Goal: Use online tool/utility: Utilize a website feature to perform a specific function

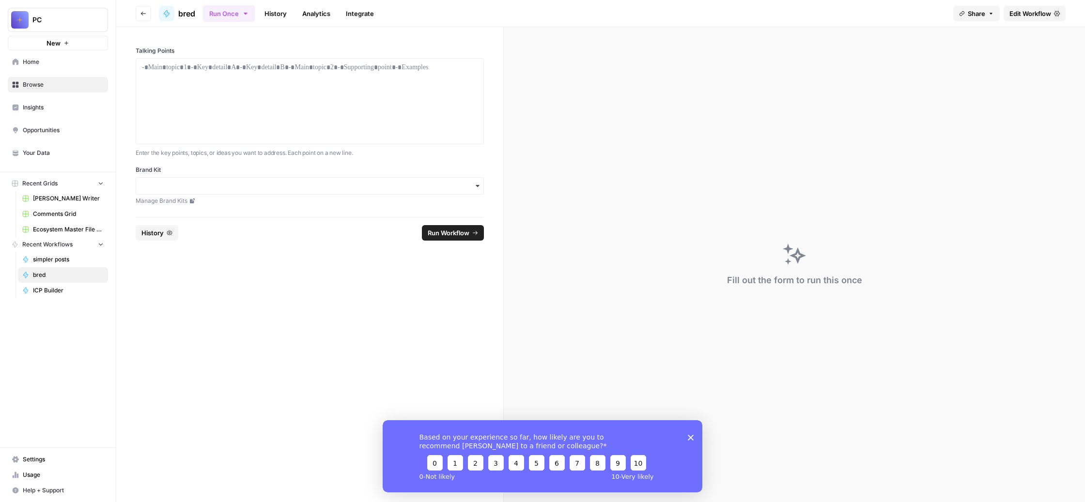
click at [691, 439] on icon "Close survey" at bounding box center [691, 437] width 6 height 6
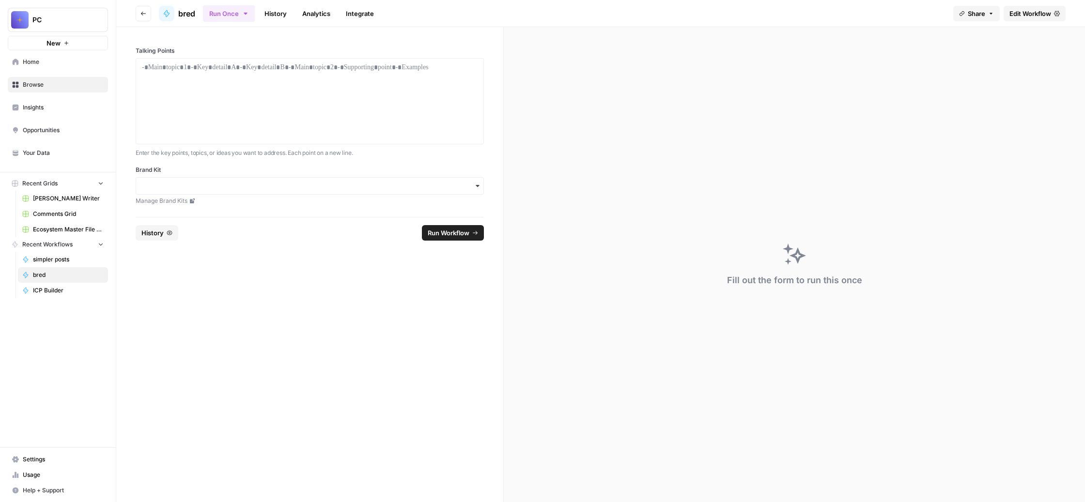
click at [71, 135] on span "Opportunities" at bounding box center [63, 130] width 81 height 9
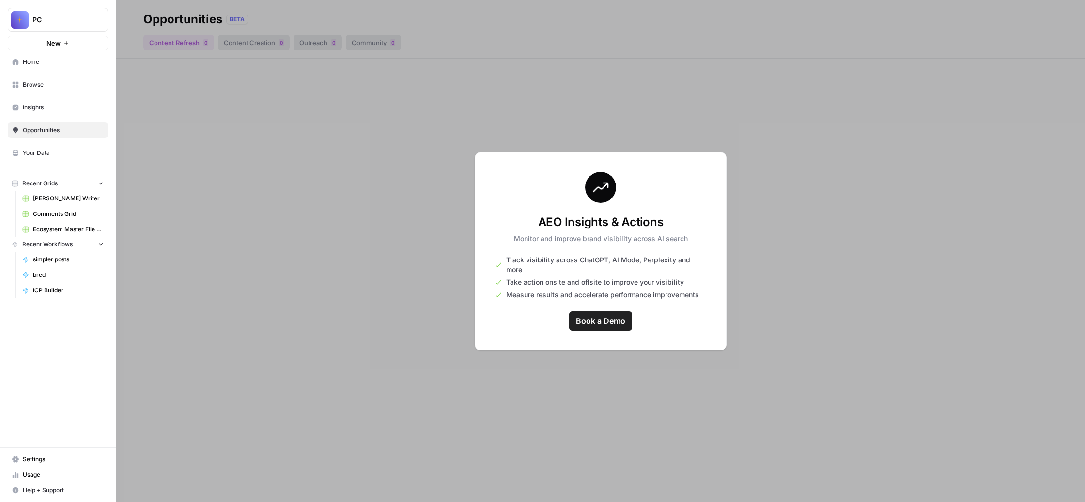
click at [71, 112] on span "Insights" at bounding box center [63, 107] width 81 height 9
click at [88, 279] on span "bred" at bounding box center [68, 275] width 71 height 9
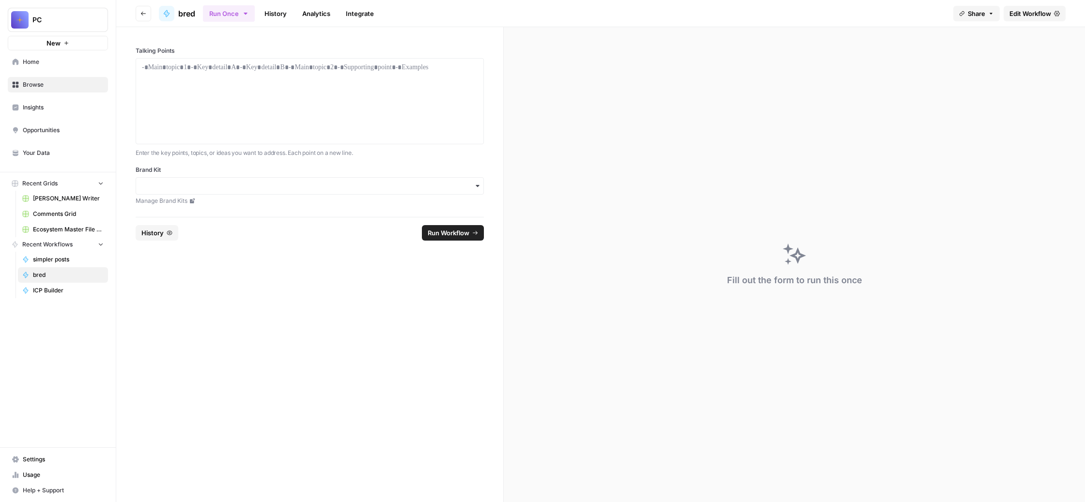
click at [78, 157] on span "Your Data" at bounding box center [63, 153] width 81 height 9
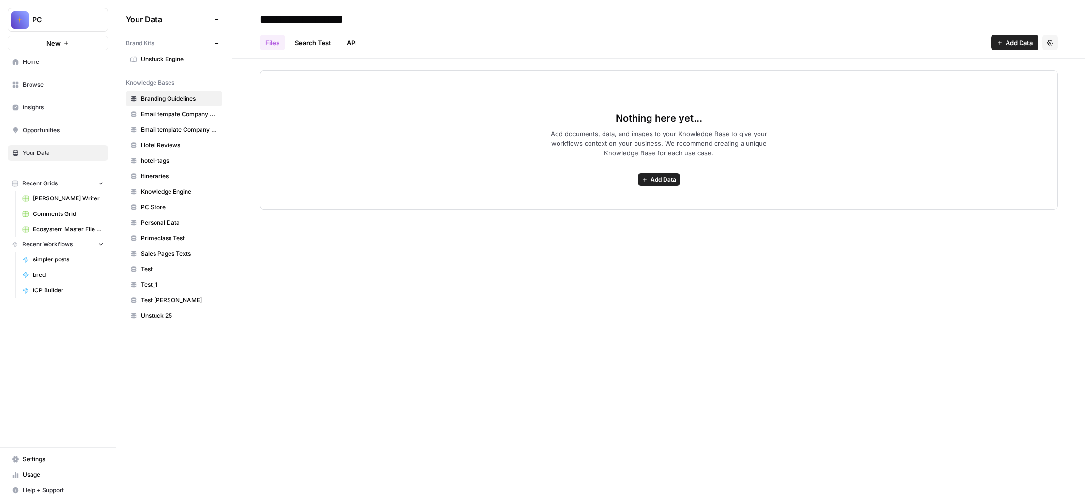
click at [73, 89] on span "Browse" at bounding box center [63, 84] width 81 height 9
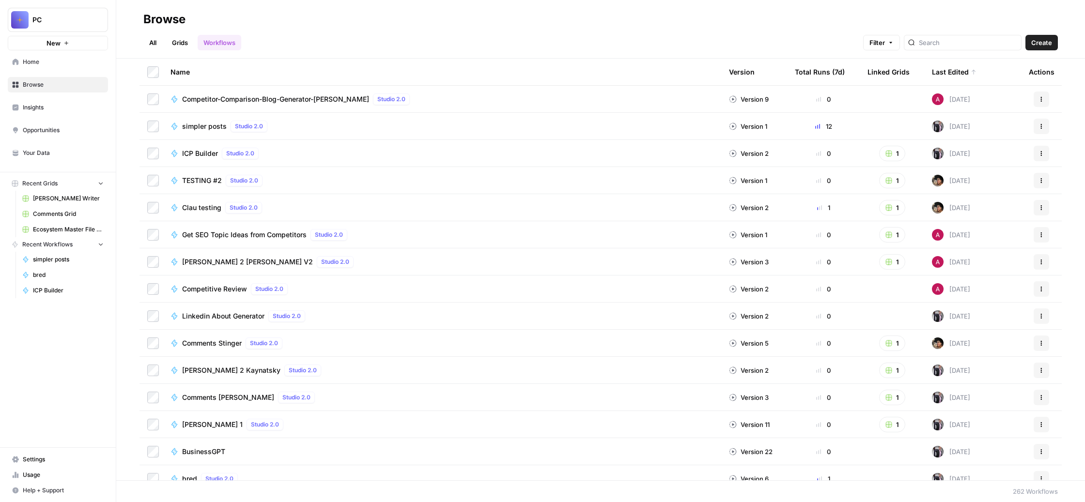
click at [369, 104] on span "Competitor-Comparison-Blog-Generator-[PERSON_NAME]" at bounding box center [275, 99] width 187 height 10
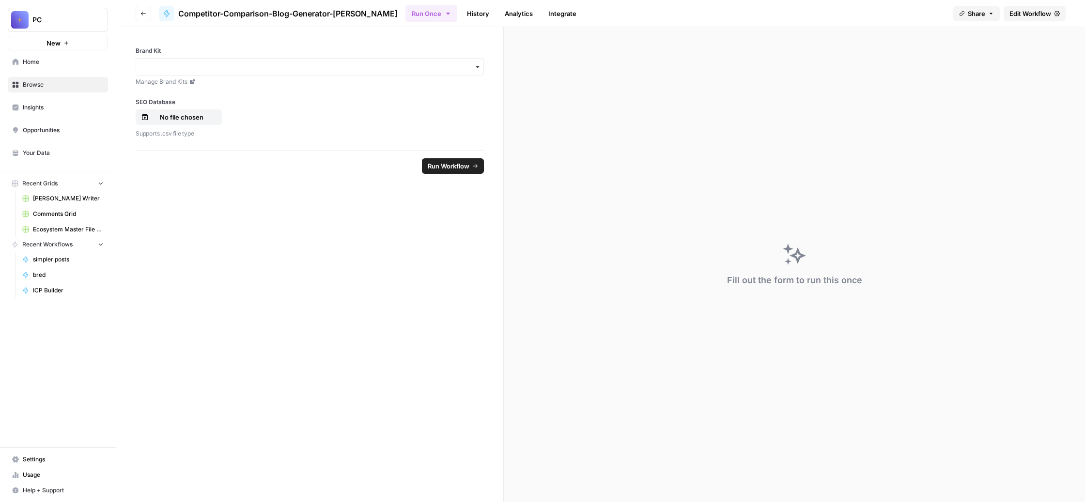
click at [495, 19] on link "History" at bounding box center [478, 13] width 34 height 15
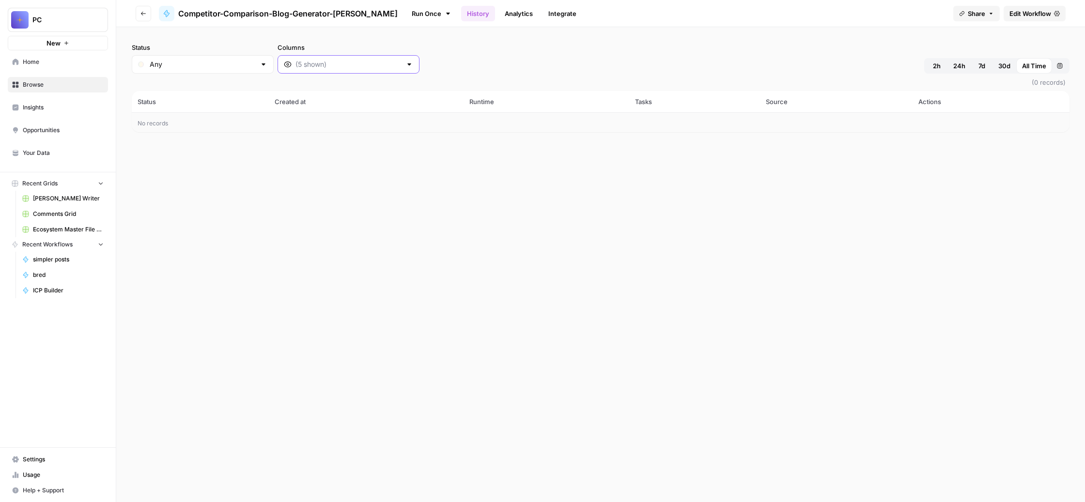
click at [401, 69] on input "Columns" at bounding box center [348, 65] width 106 height 10
click at [622, 27] on header "Go back Competitor-Comparison-Blog-Generator-[PERSON_NAME] Run Once History Ana…" at bounding box center [600, 13] width 968 height 27
click at [256, 69] on input "Status" at bounding box center [203, 65] width 106 height 10
type input "Any"
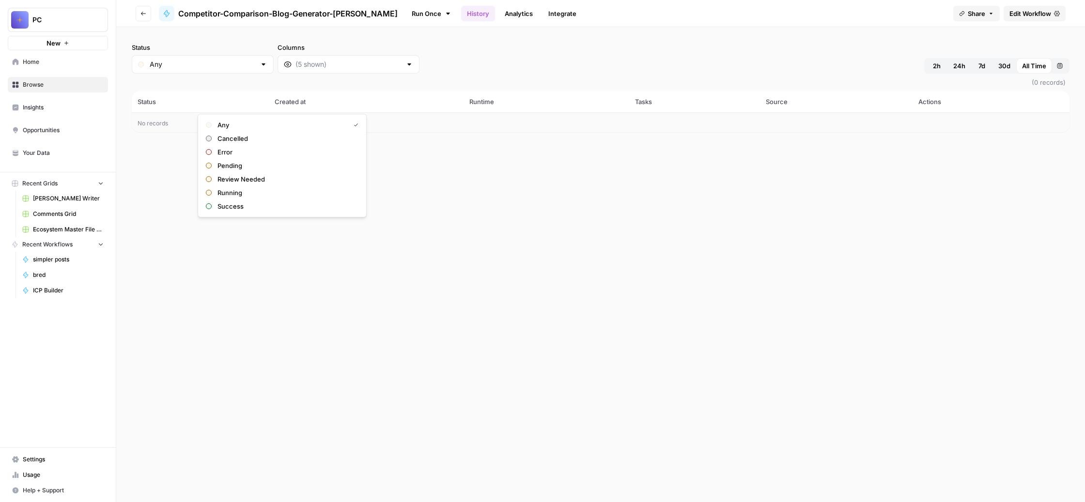
click at [584, 70] on div "Status Any Columns 2h 24h 7d 30d All Time Custom range" at bounding box center [600, 58] width 937 height 31
click at [342, 19] on span "Competitor-Comparison-Blog-Generator-[PERSON_NAME]" at bounding box center [287, 14] width 219 height 12
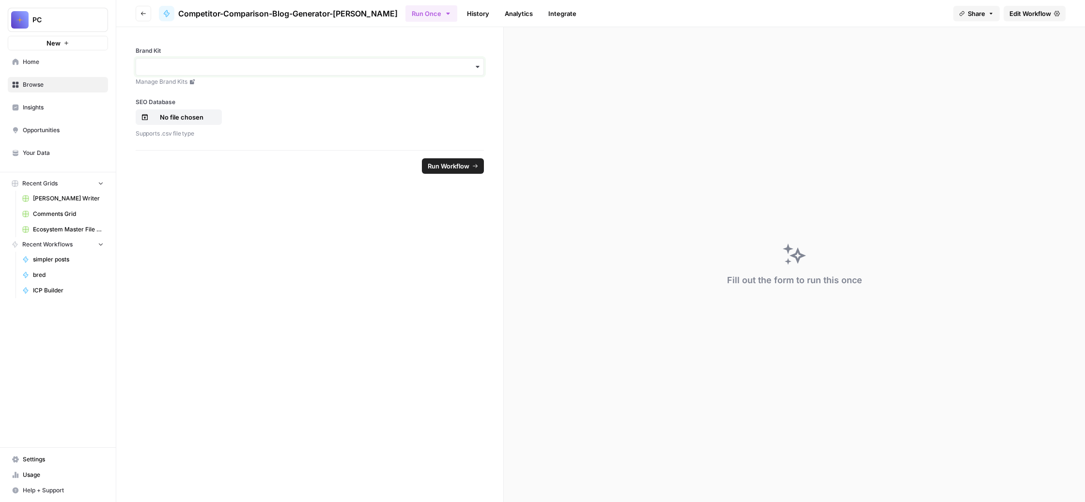
click at [257, 72] on input "Brand Kit" at bounding box center [310, 67] width 336 height 10
click at [272, 134] on div "Unstuck Engine" at bounding box center [356, 131] width 305 height 18
click at [213, 122] on p "No file chosen" at bounding box center [182, 117] width 62 height 10
click at [1009, 18] on span "Edit Workflow" at bounding box center [1030, 14] width 42 height 10
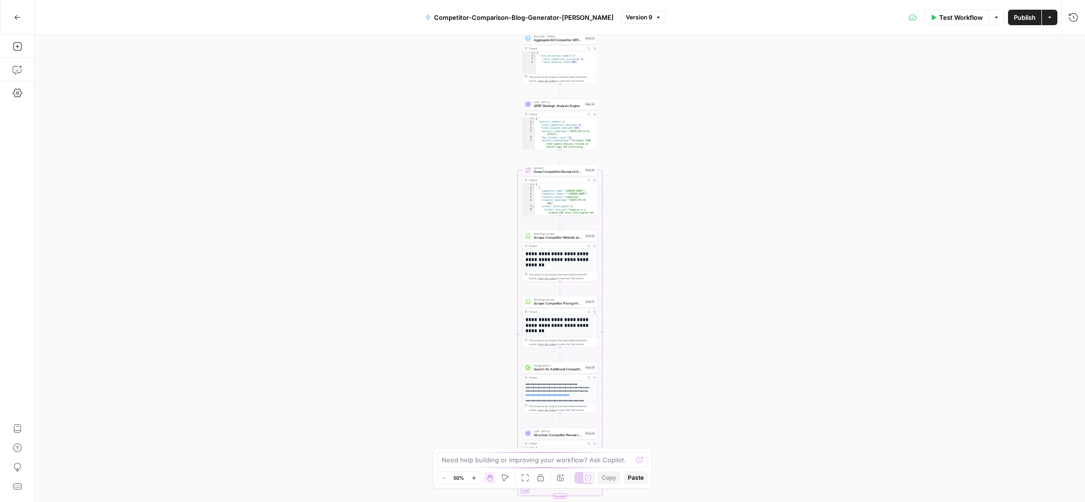
click at [661, 17] on icon "button" at bounding box center [658, 18] width 6 height 6
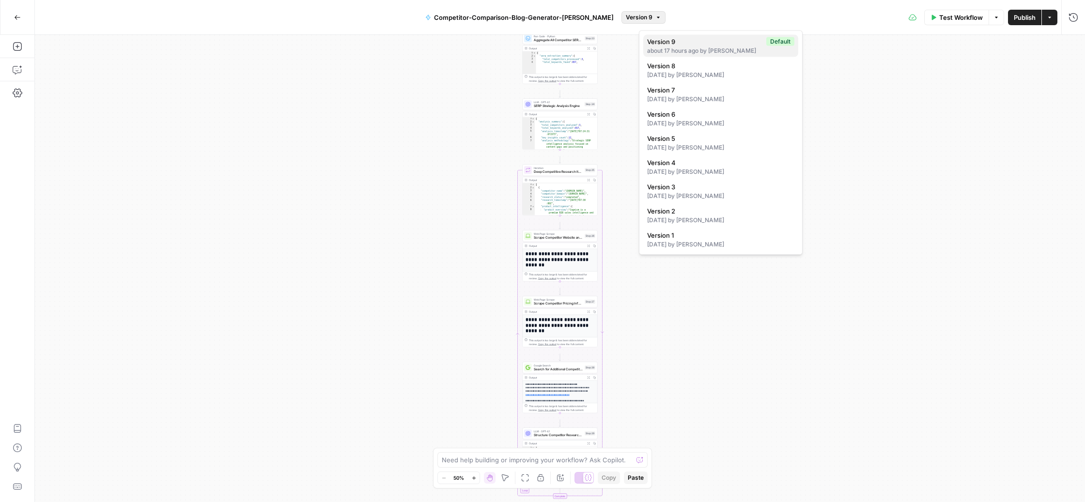
click at [749, 55] on div "about 17 hours ago by [PERSON_NAME]" at bounding box center [720, 50] width 147 height 9
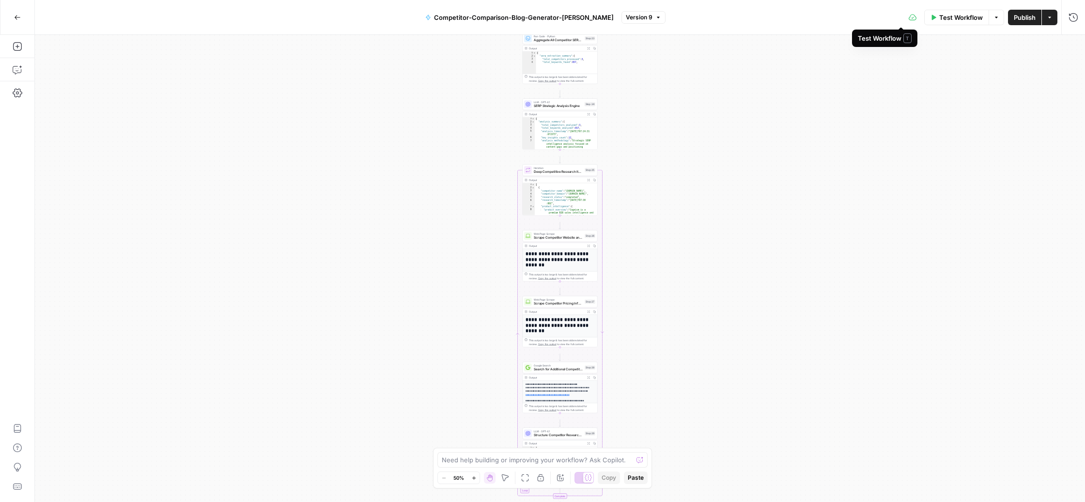
click at [939, 19] on span "Test Workflow" at bounding box center [961, 18] width 44 height 10
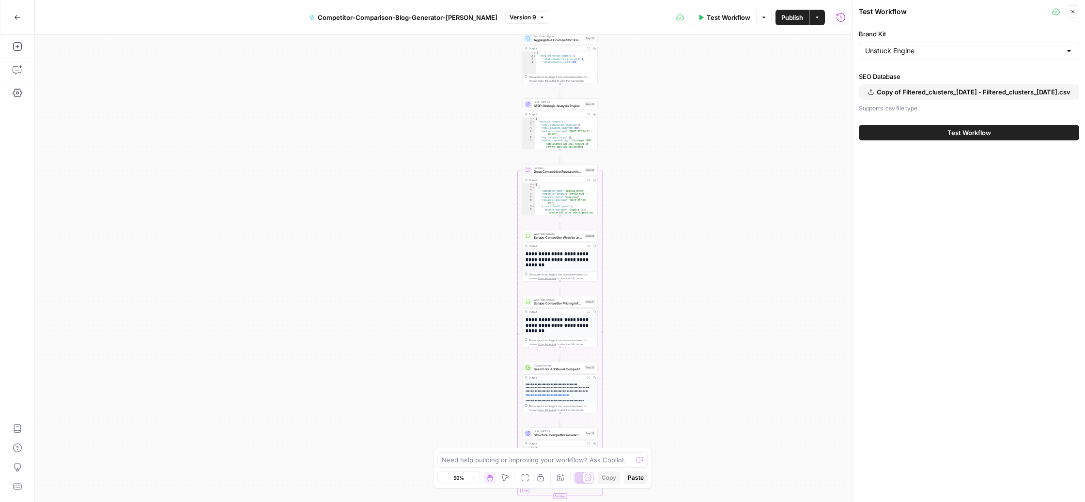
click at [907, 140] on button "Test Workflow" at bounding box center [969, 132] width 220 height 15
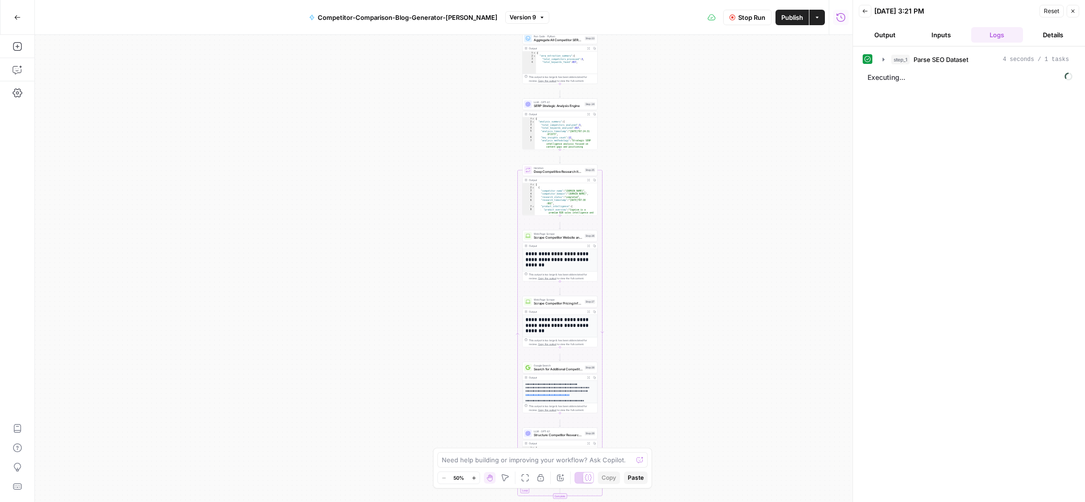
click at [738, 15] on span "Stop Run" at bounding box center [751, 18] width 27 height 10
click at [809, 15] on button "Actions" at bounding box center [816, 17] width 15 height 15
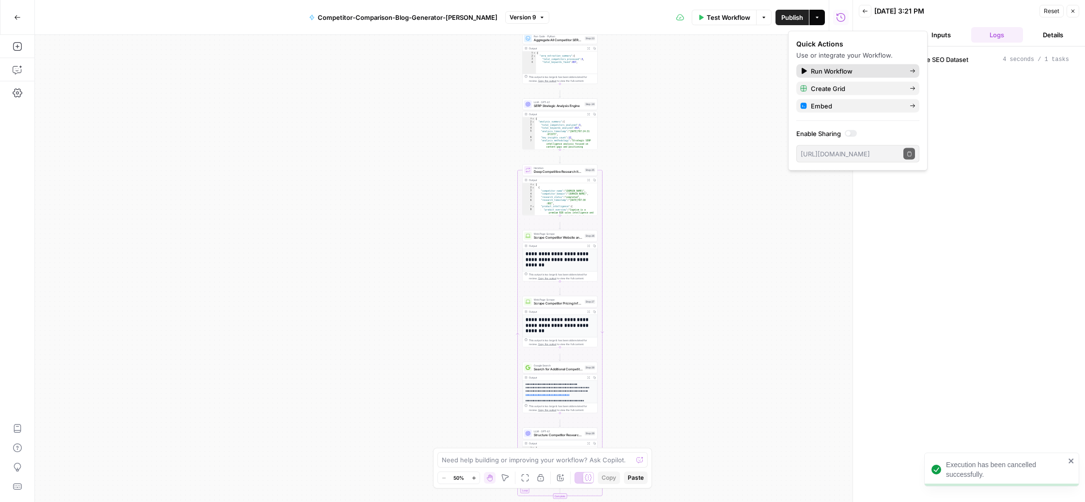
click at [854, 76] on span "Run Workflow" at bounding box center [856, 71] width 91 height 10
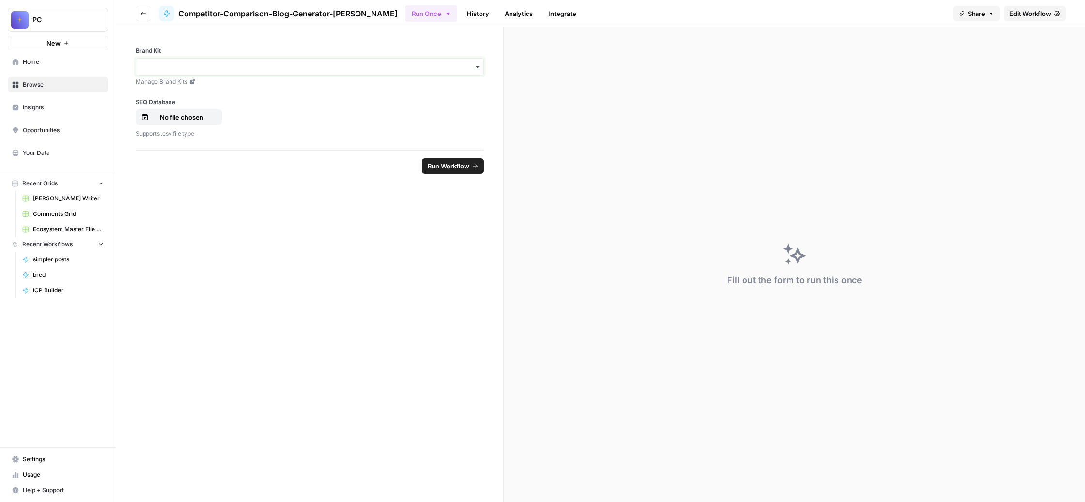
click at [386, 72] on input "Brand Kit" at bounding box center [310, 67] width 336 height 10
click at [343, 132] on div "Unstuck Engine" at bounding box center [356, 131] width 305 height 18
click at [213, 122] on p "No file chosen" at bounding box center [182, 117] width 62 height 10
click at [469, 171] on span "Run Workflow" at bounding box center [449, 166] width 42 height 10
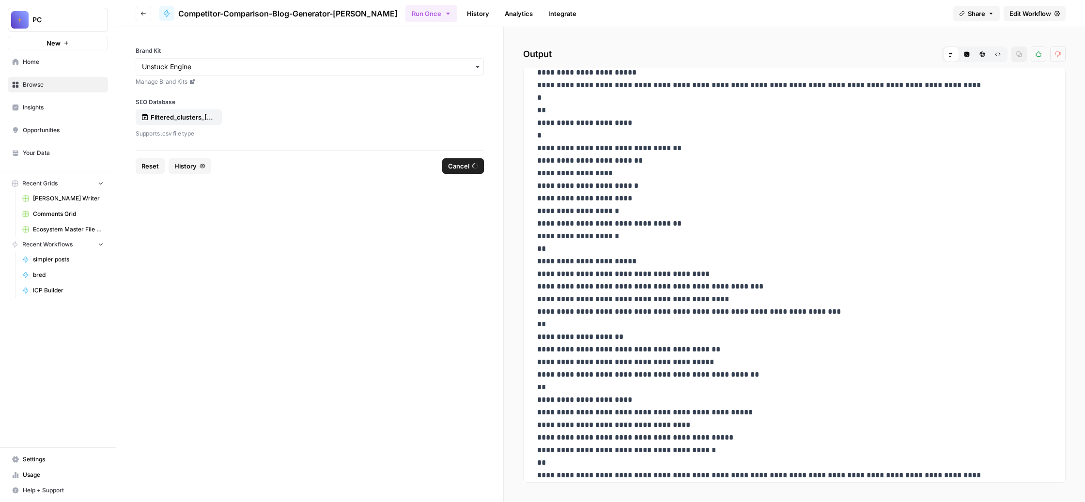
scroll to position [1539, 0]
